Goal: Complete application form

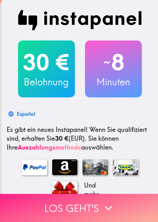
click at [66, 204] on button "Los geht's" at bounding box center [79, 208] width 158 height 28
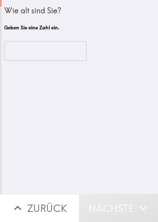
click at [60, 84] on div "Wie alt sind Sie? Geben Sie eine Zahl ein. ​" at bounding box center [80, 97] width 157 height 194
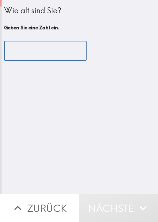
click at [50, 51] on input "number" at bounding box center [45, 51] width 83 height 20
paste input "70327"
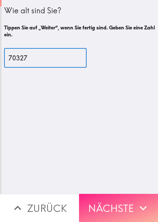
type input "70327"
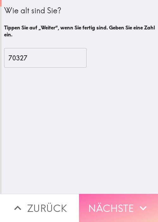
click at [126, 204] on button "Nächste" at bounding box center [118, 208] width 79 height 28
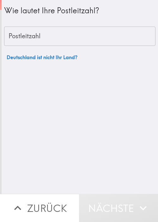
click at [44, 201] on button "Zurück" at bounding box center [39, 208] width 79 height 28
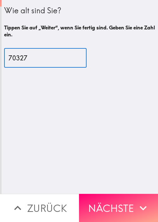
drag, startPoint x: 28, startPoint y: 60, endPoint x: -65, endPoint y: 63, distance: 92.6
click at [0, 0] on html "Wie alt sind Sie? Tippen Sie auf „Weiter“, wenn Sie fertig sind. Geben Sie eine…" at bounding box center [79, 0] width 158 height 0
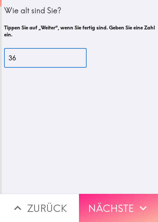
type input "36"
